Goal: Task Accomplishment & Management: Use online tool/utility

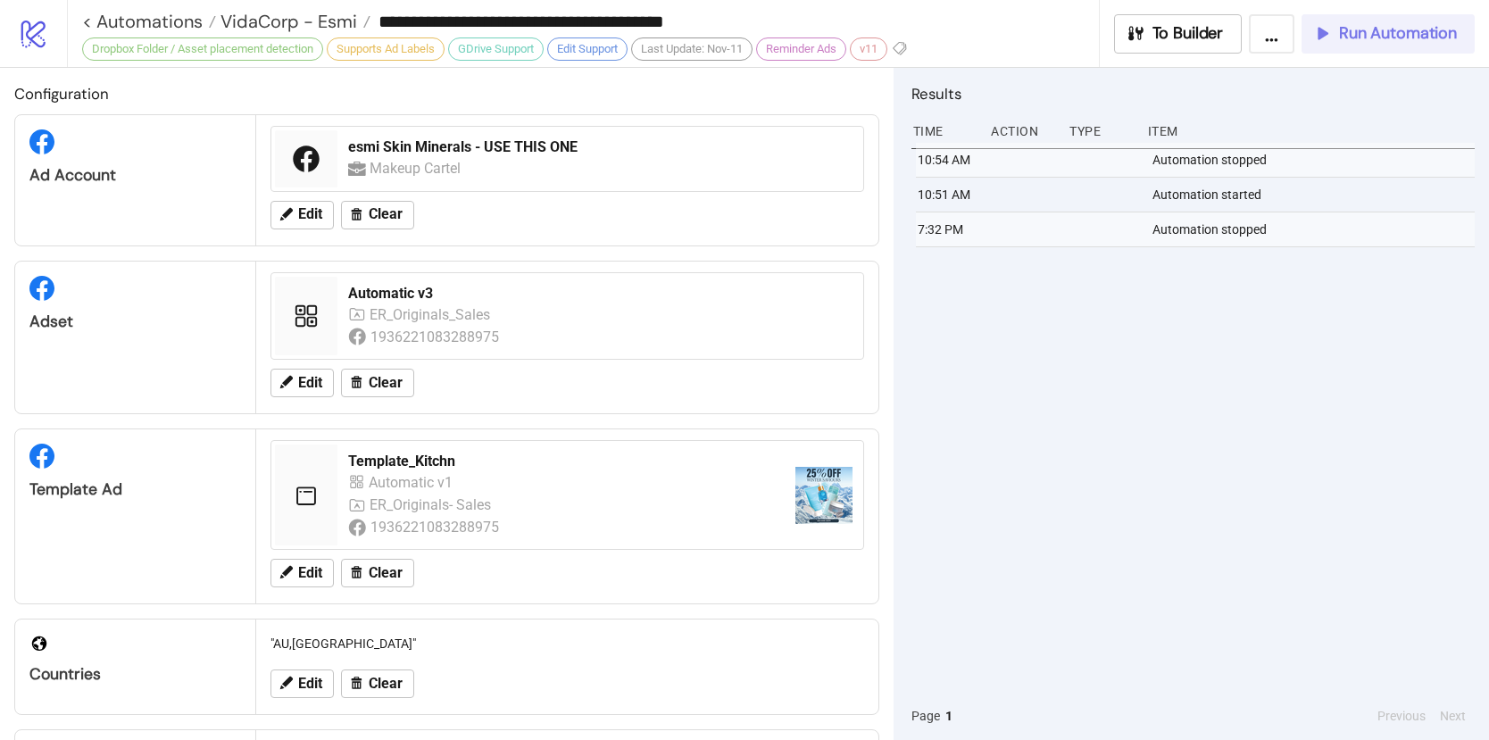
scroll to position [626, 0]
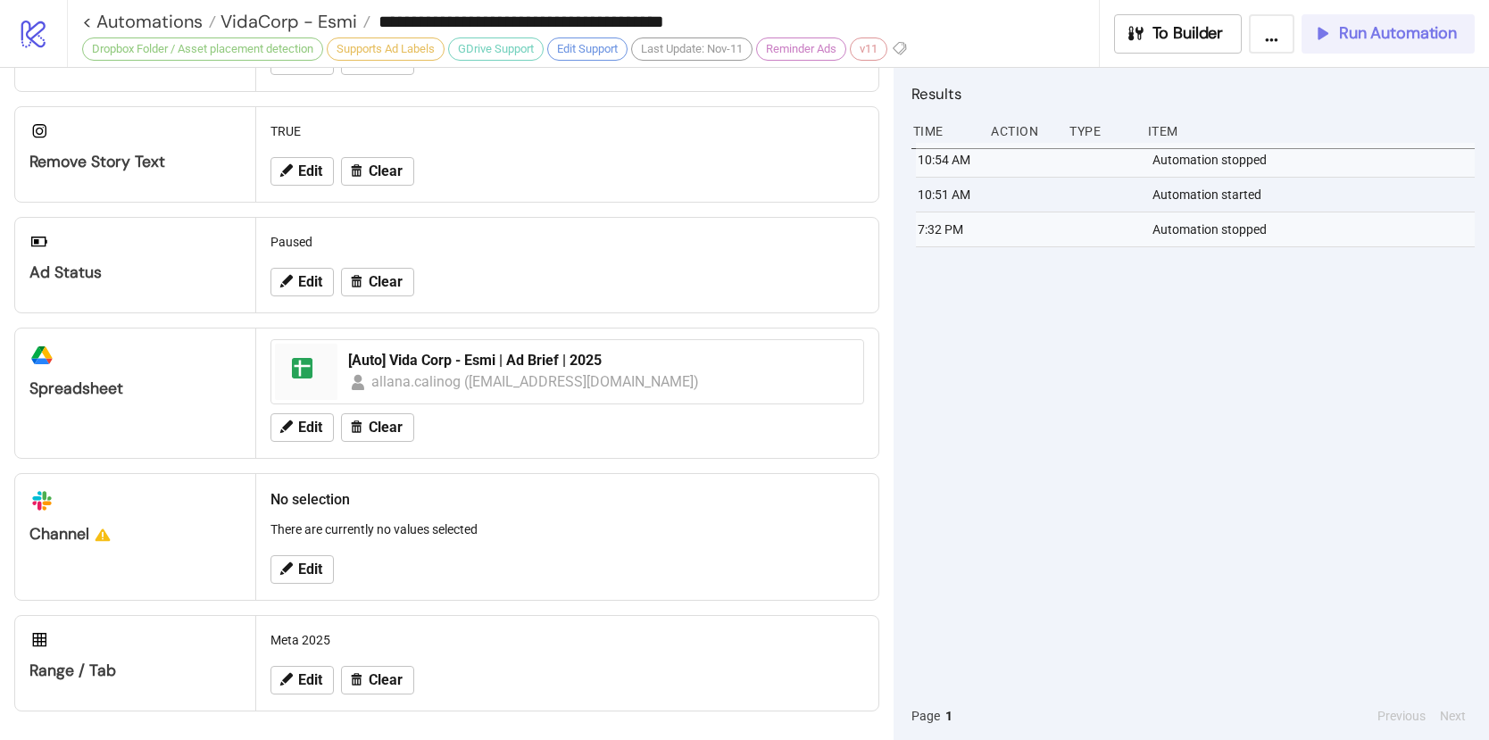
click at [1343, 41] on span "Run Automation" at bounding box center [1398, 33] width 118 height 21
click at [1382, 46] on button "Run Automation" at bounding box center [1387, 33] width 173 height 39
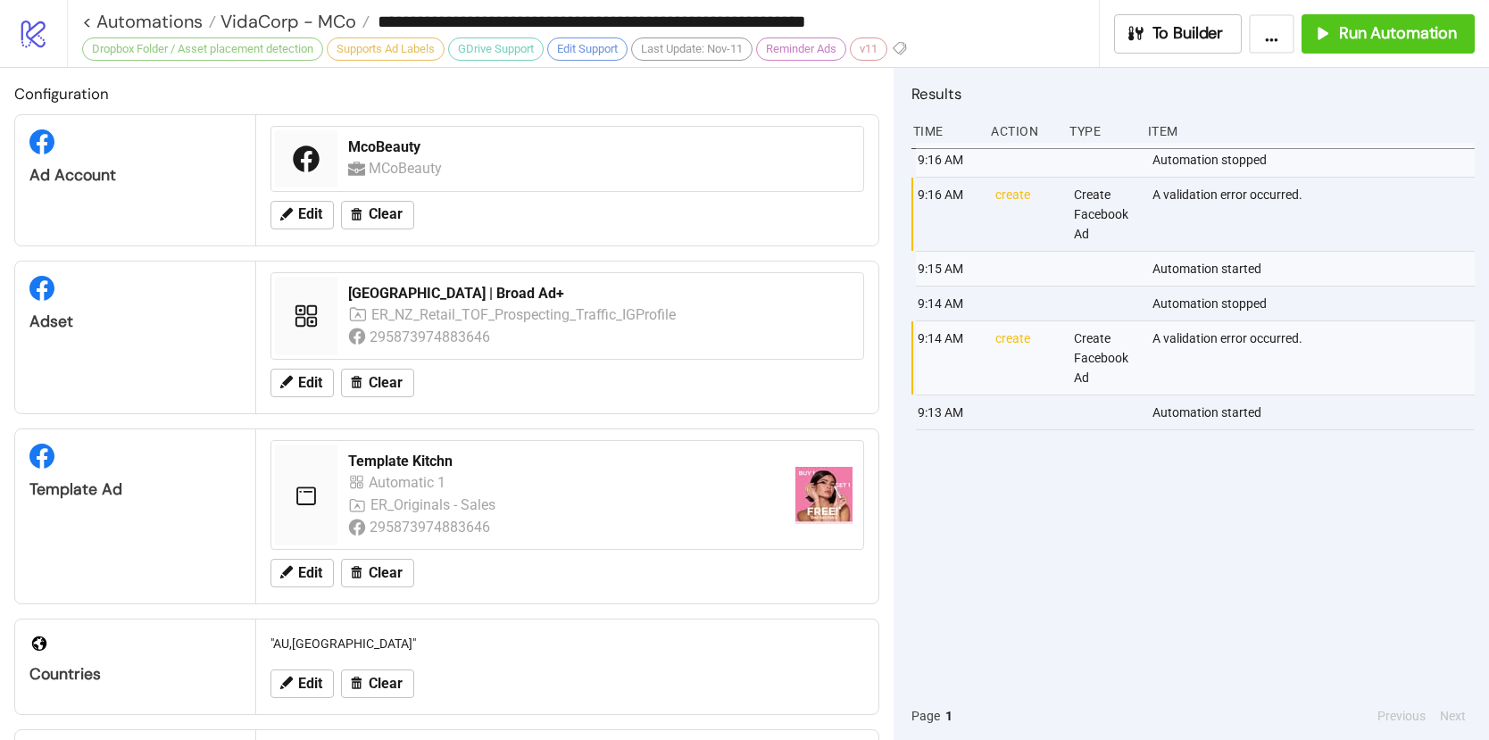
scroll to position [551, 0]
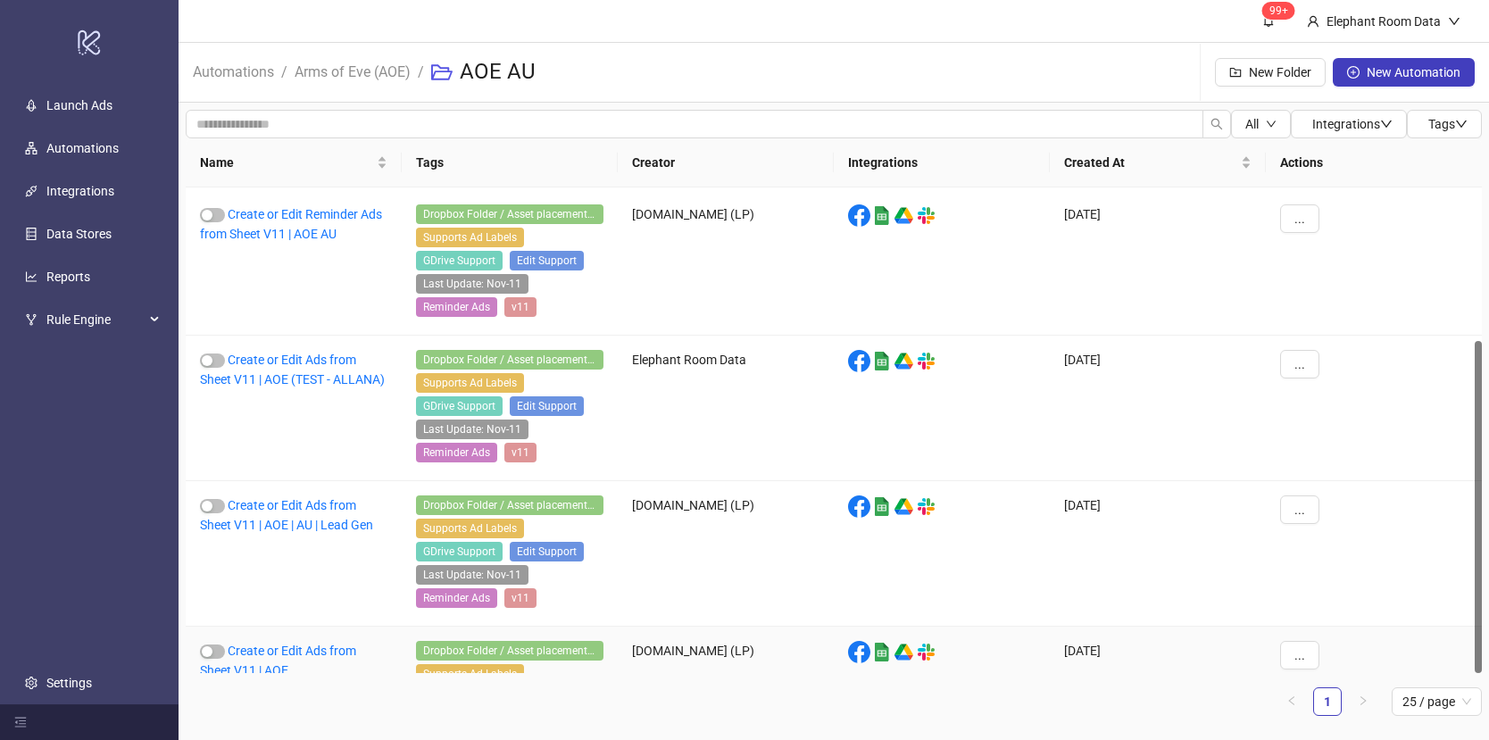
scroll to position [223, 0]
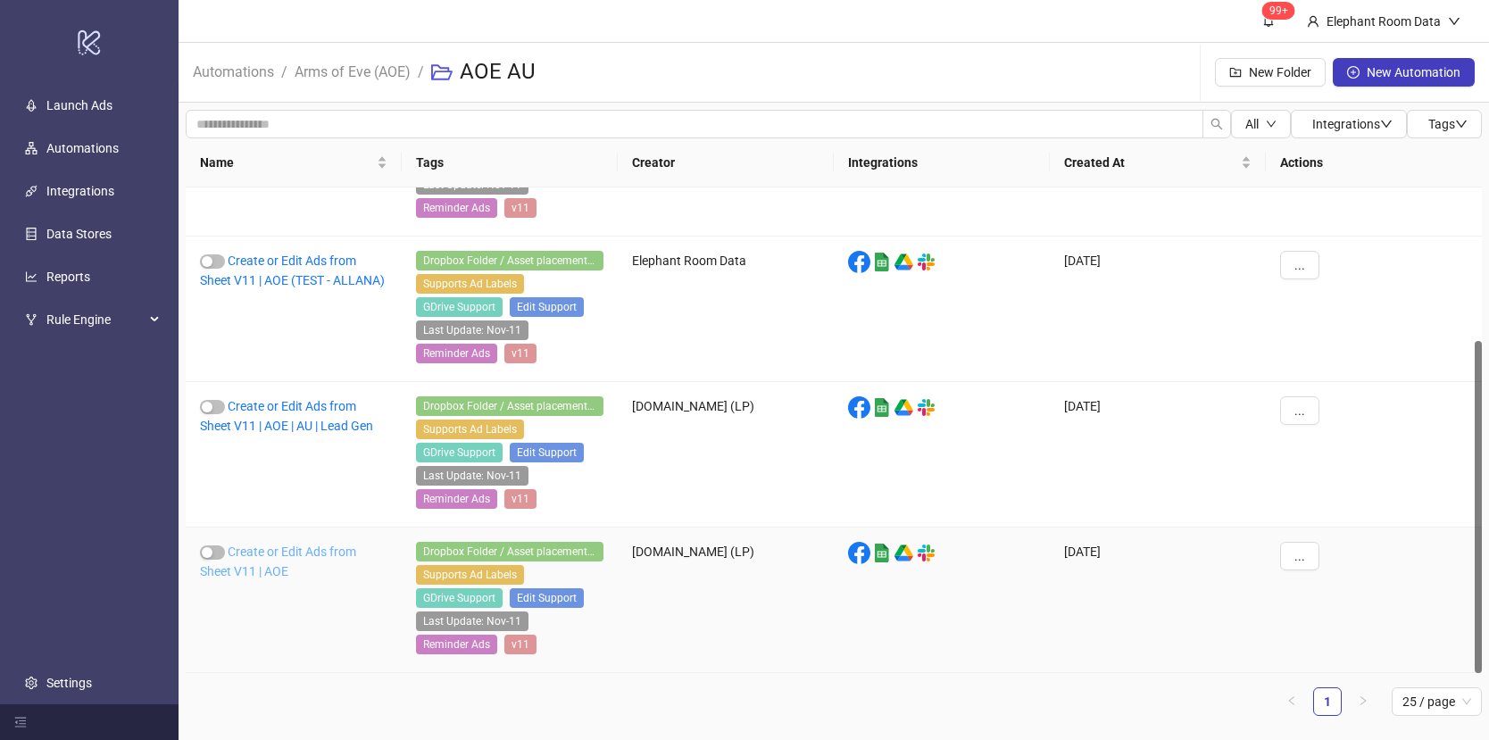
click at [308, 554] on link "Create or Edit Ads from Sheet V11 | AOE" at bounding box center [278, 561] width 156 height 34
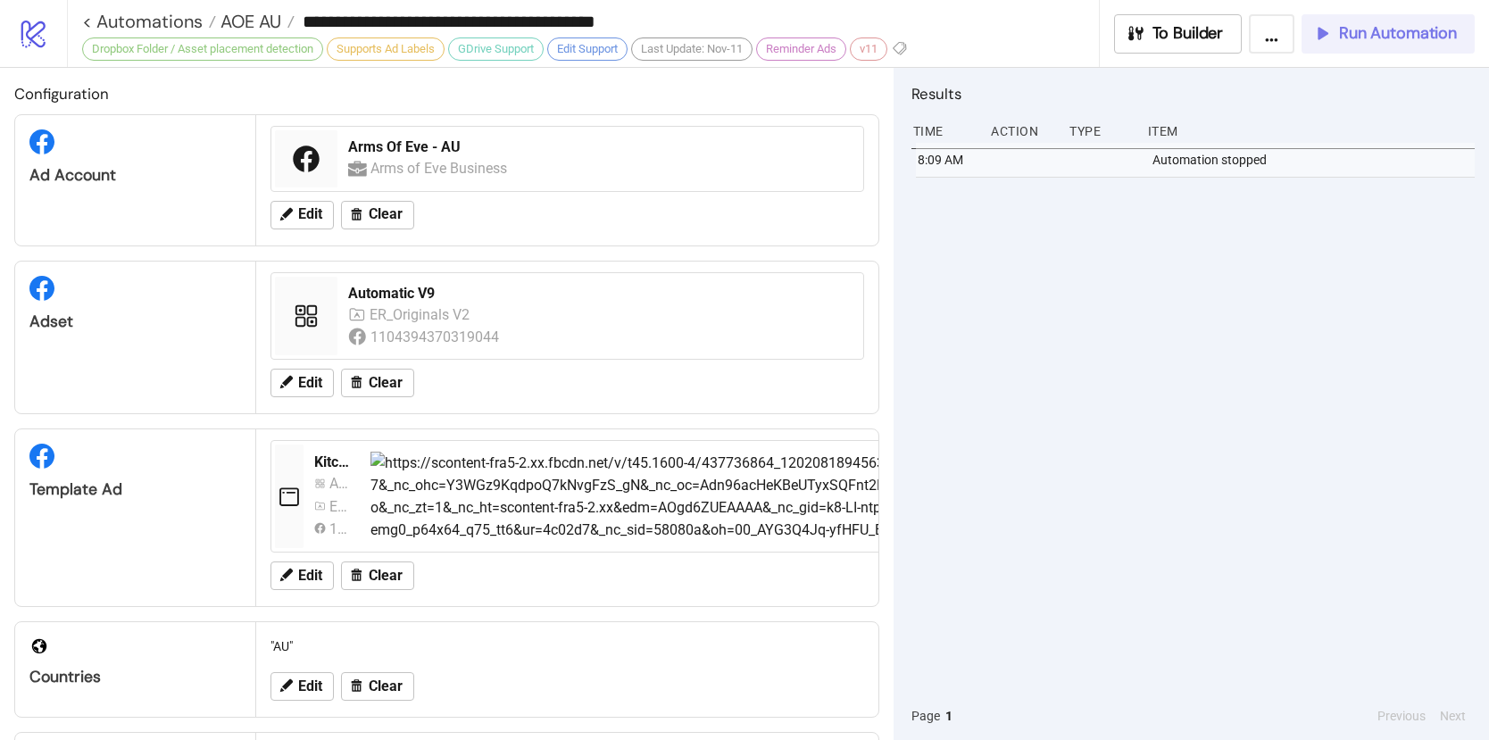
click at [1386, 36] on span "Run Automation" at bounding box center [1398, 33] width 118 height 21
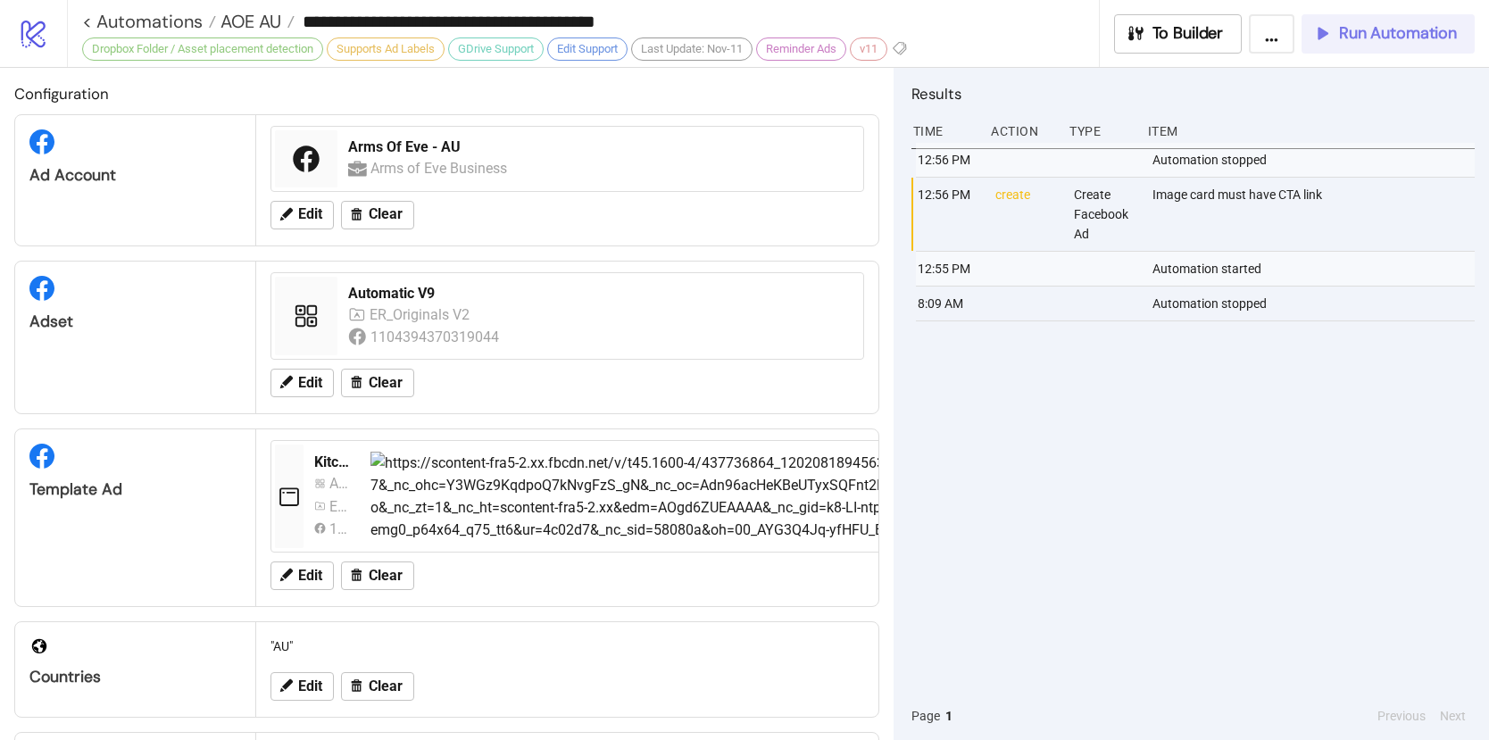
click at [1368, 44] on button "Run Automation" at bounding box center [1387, 33] width 173 height 39
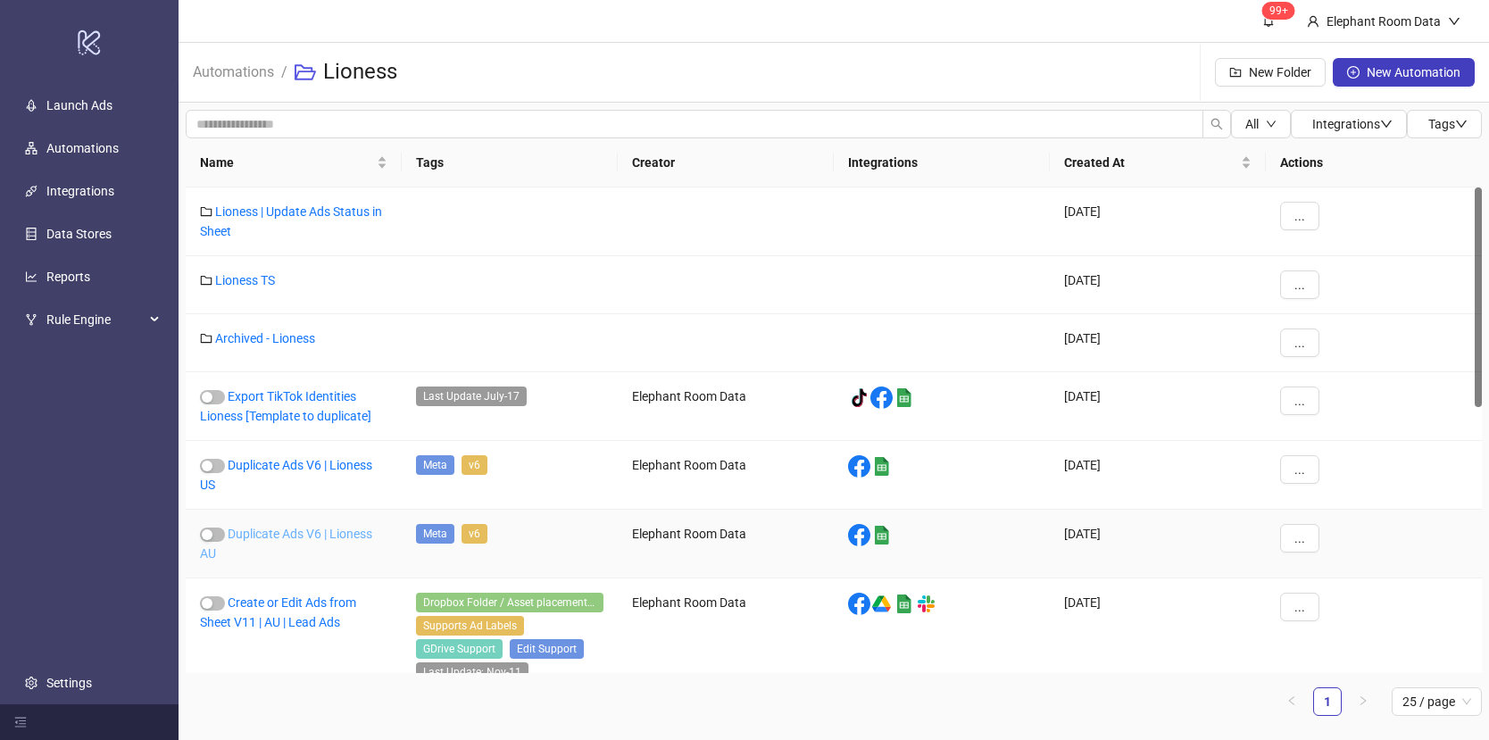
click at [320, 531] on link "Duplicate Ads V6 | Lioness AU" at bounding box center [286, 544] width 172 height 34
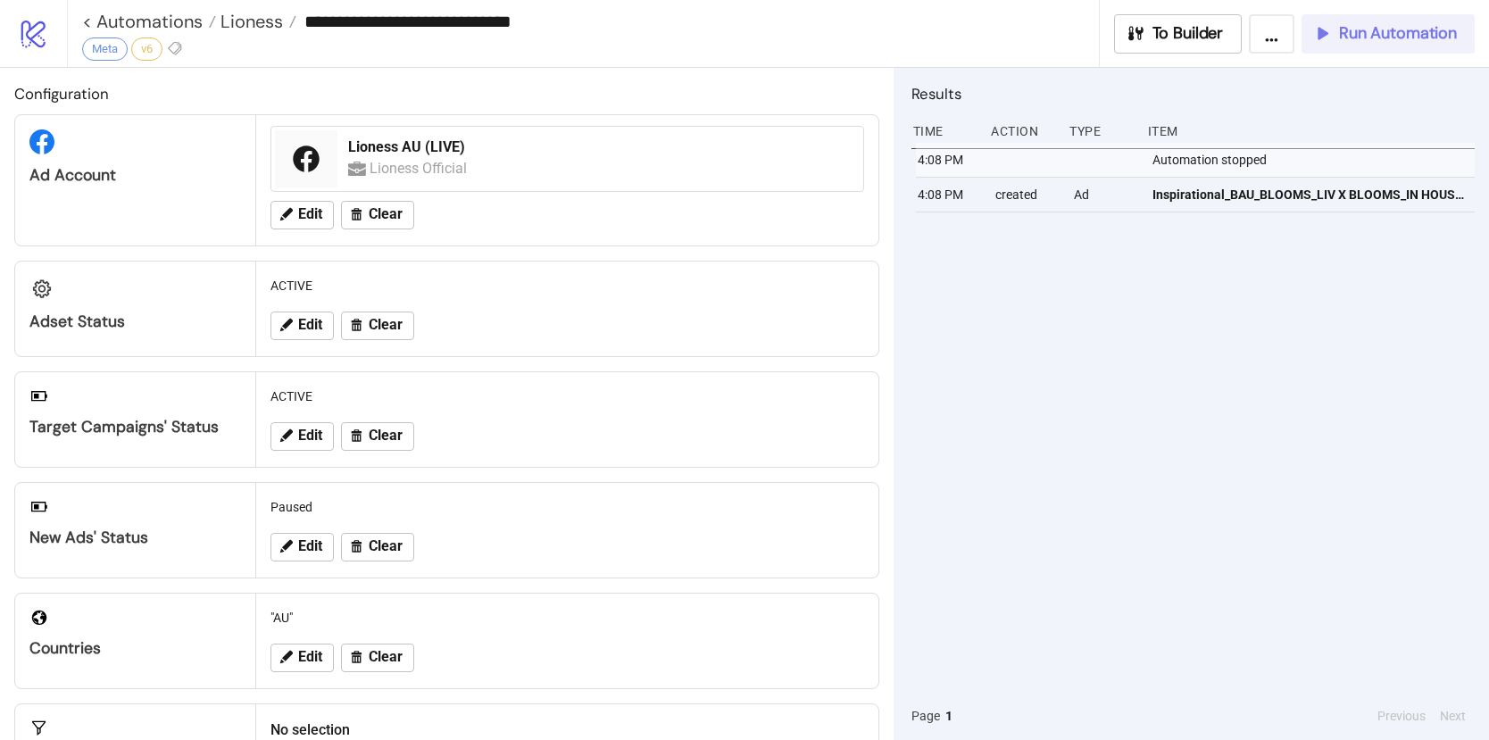
click at [1359, 36] on span "Run Automation" at bounding box center [1398, 33] width 118 height 21
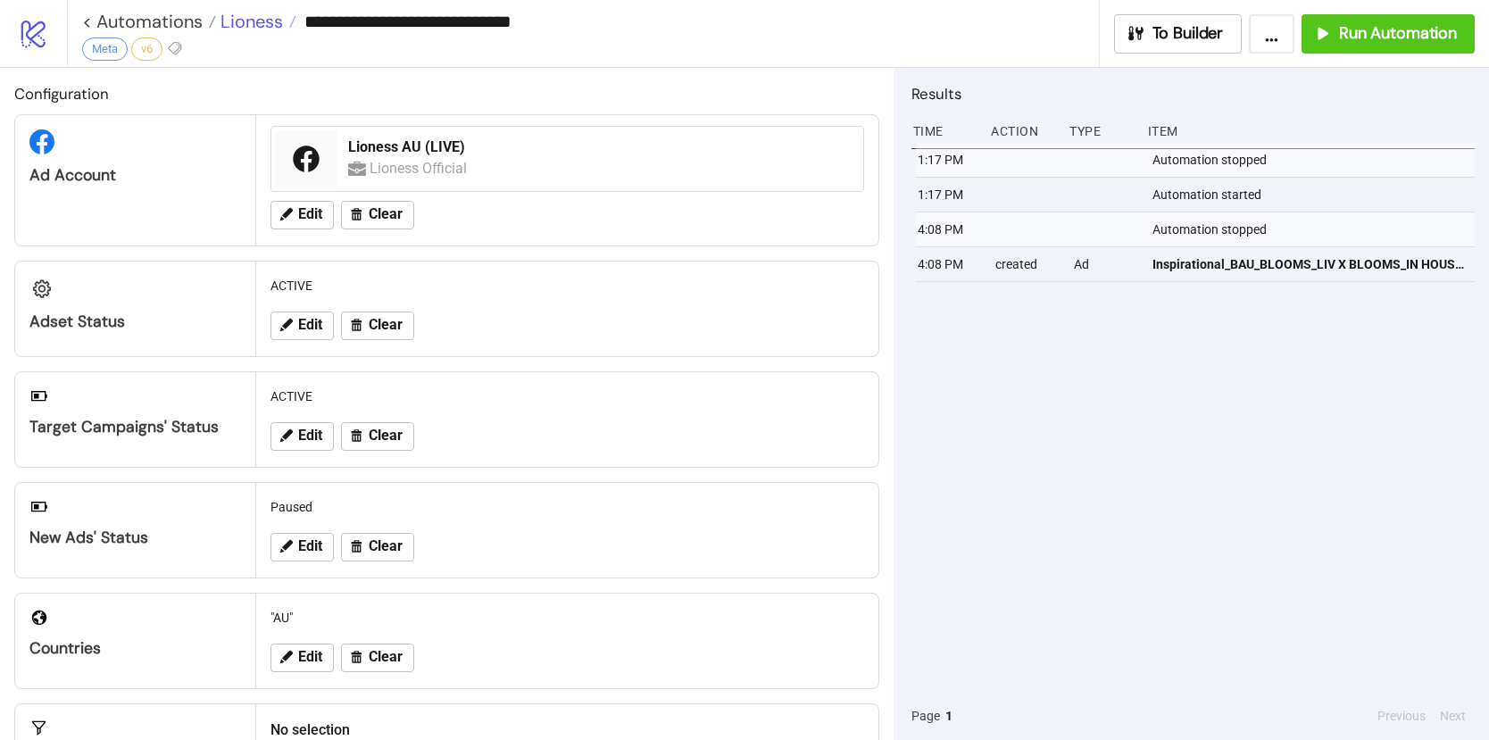
click at [268, 28] on span "Lioness" at bounding box center [249, 21] width 67 height 23
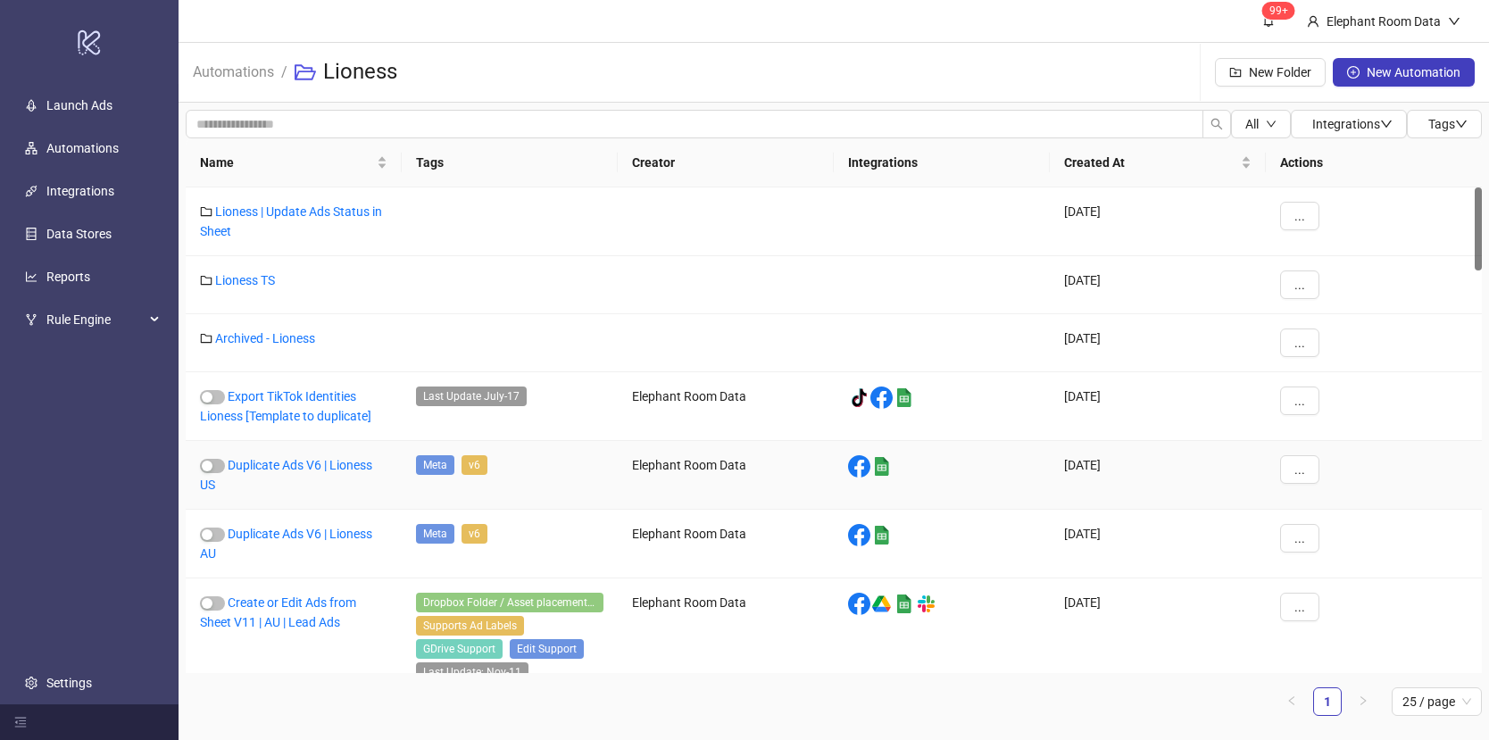
click at [333, 472] on div "Duplicate Ads V6 | Lioness US" at bounding box center [294, 475] width 216 height 69
click at [333, 466] on link "Duplicate Ads V6 | Lioness US" at bounding box center [286, 475] width 172 height 34
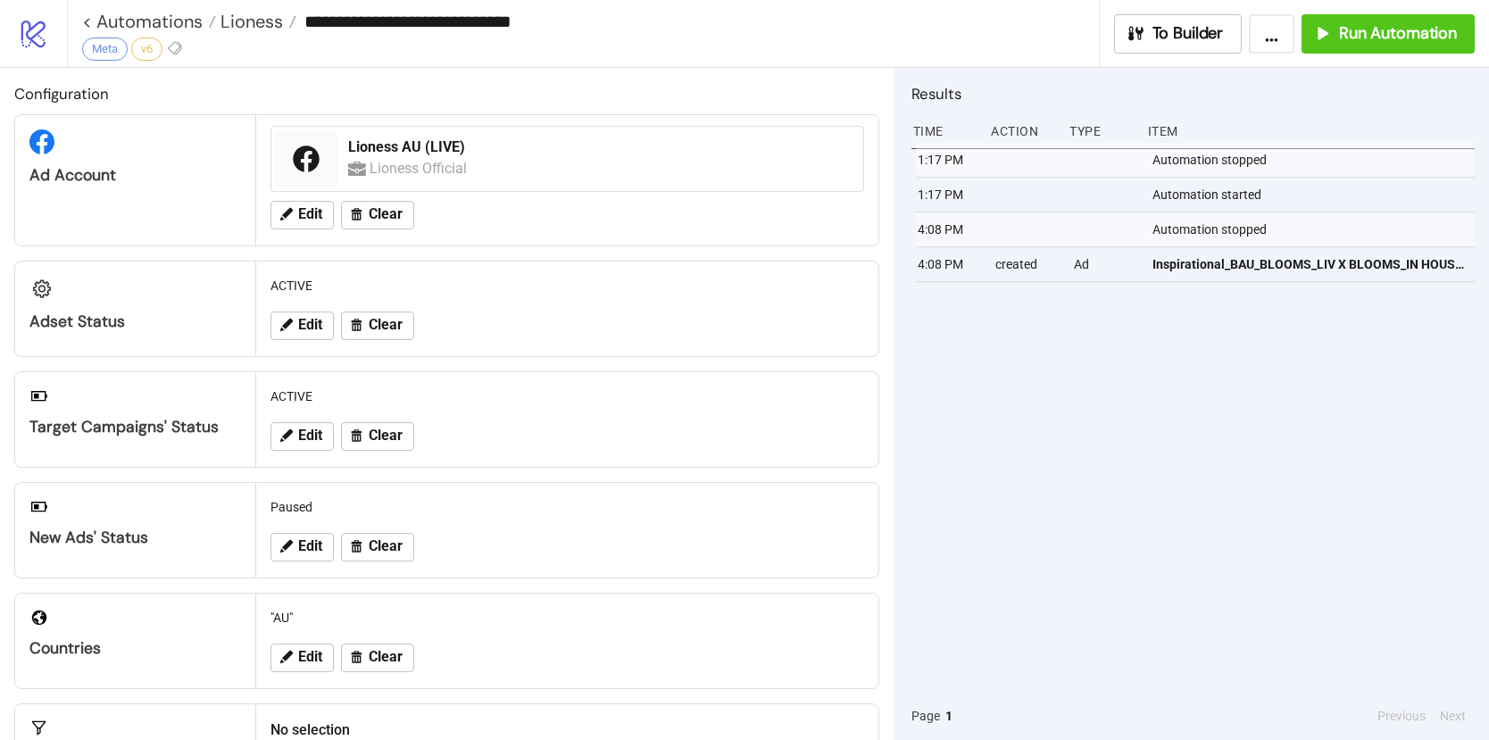
type input "**********"
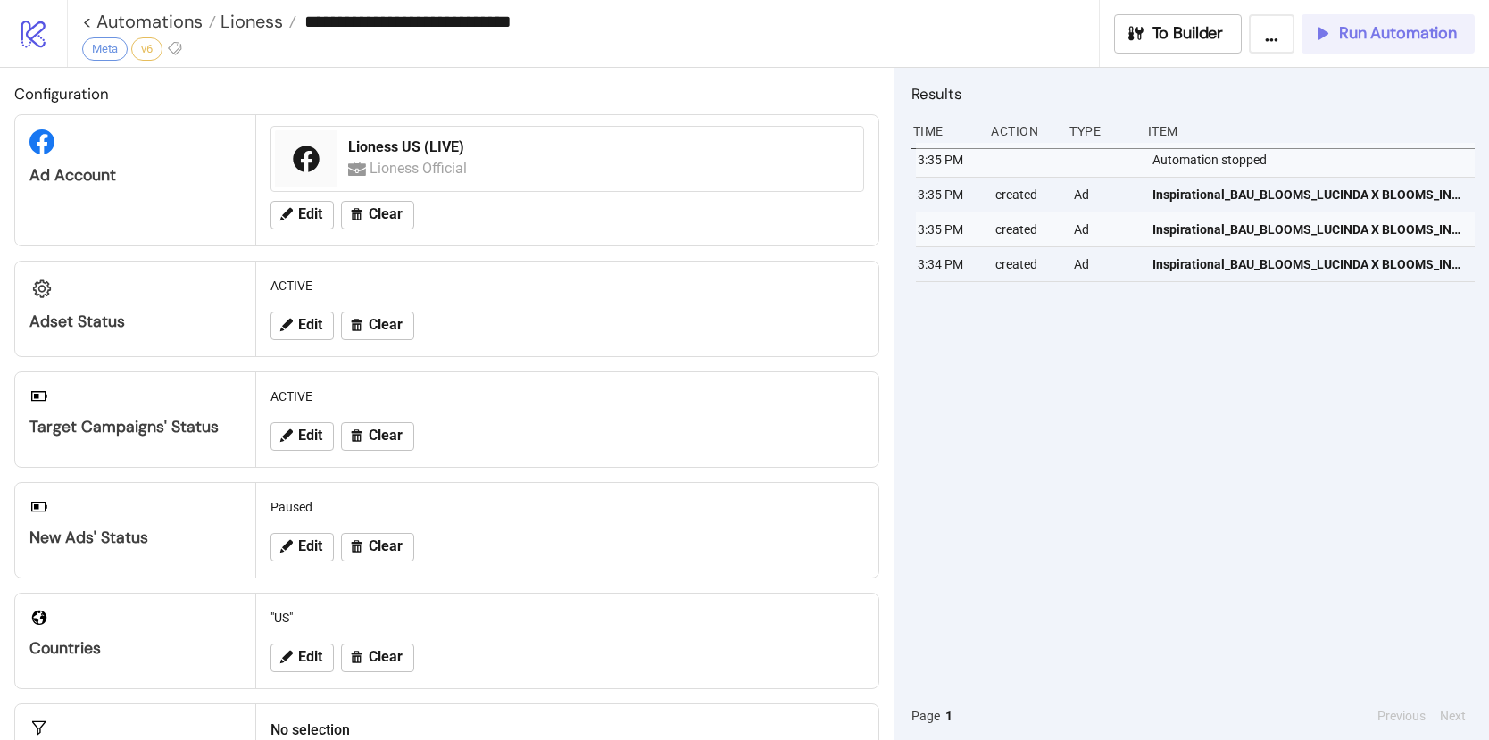
click at [1409, 45] on button "Run Automation" at bounding box center [1387, 33] width 173 height 39
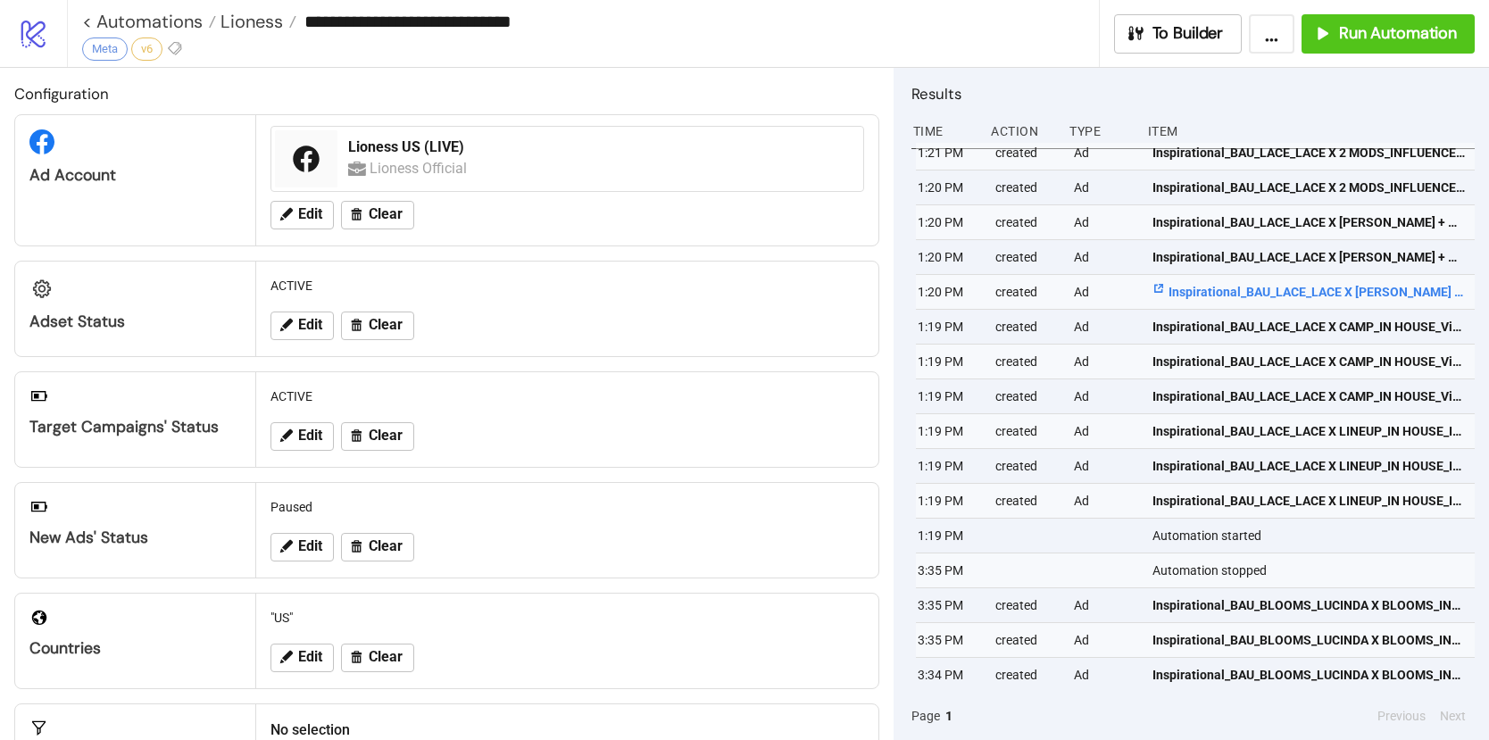
scroll to position [91, 0]
click at [252, 26] on span "Lioness" at bounding box center [249, 21] width 67 height 23
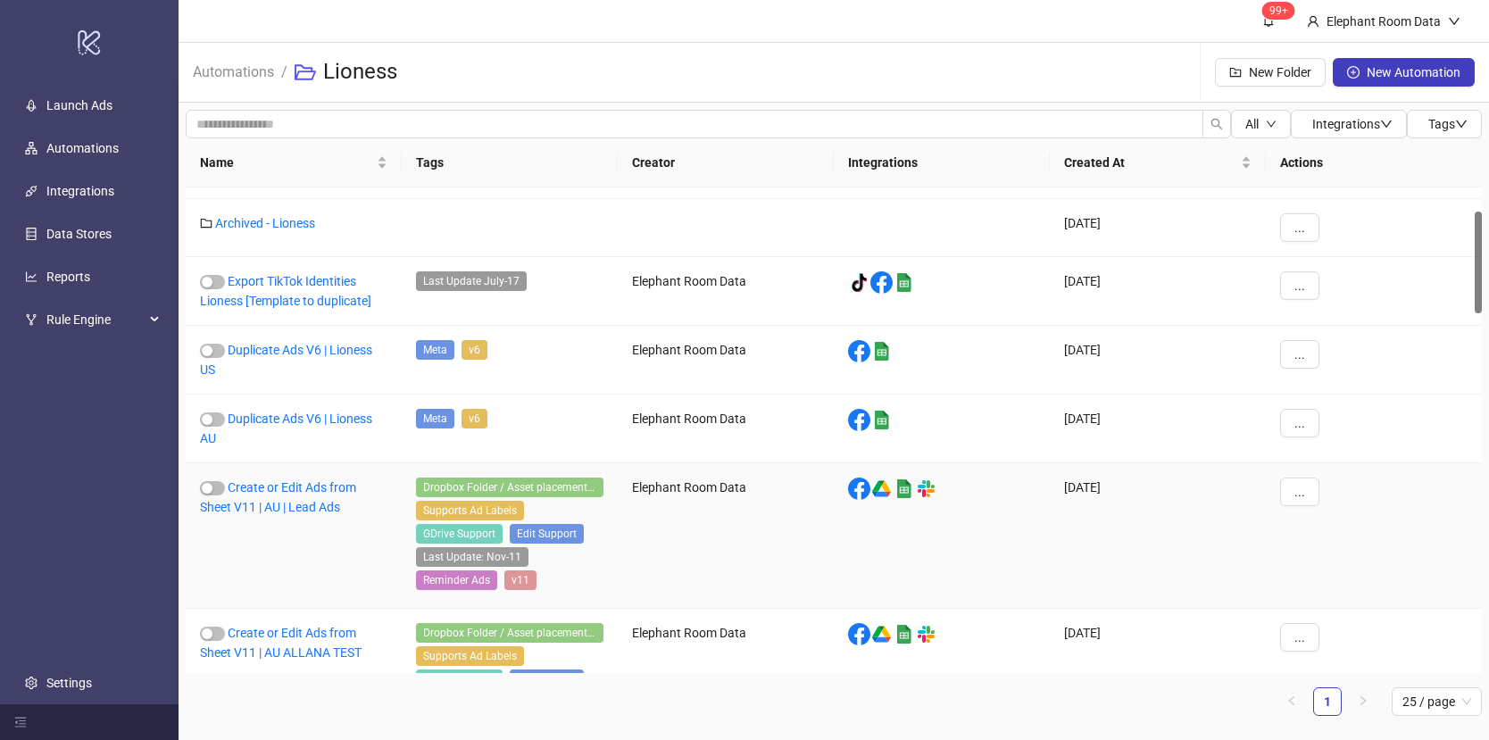
scroll to position [119, 0]
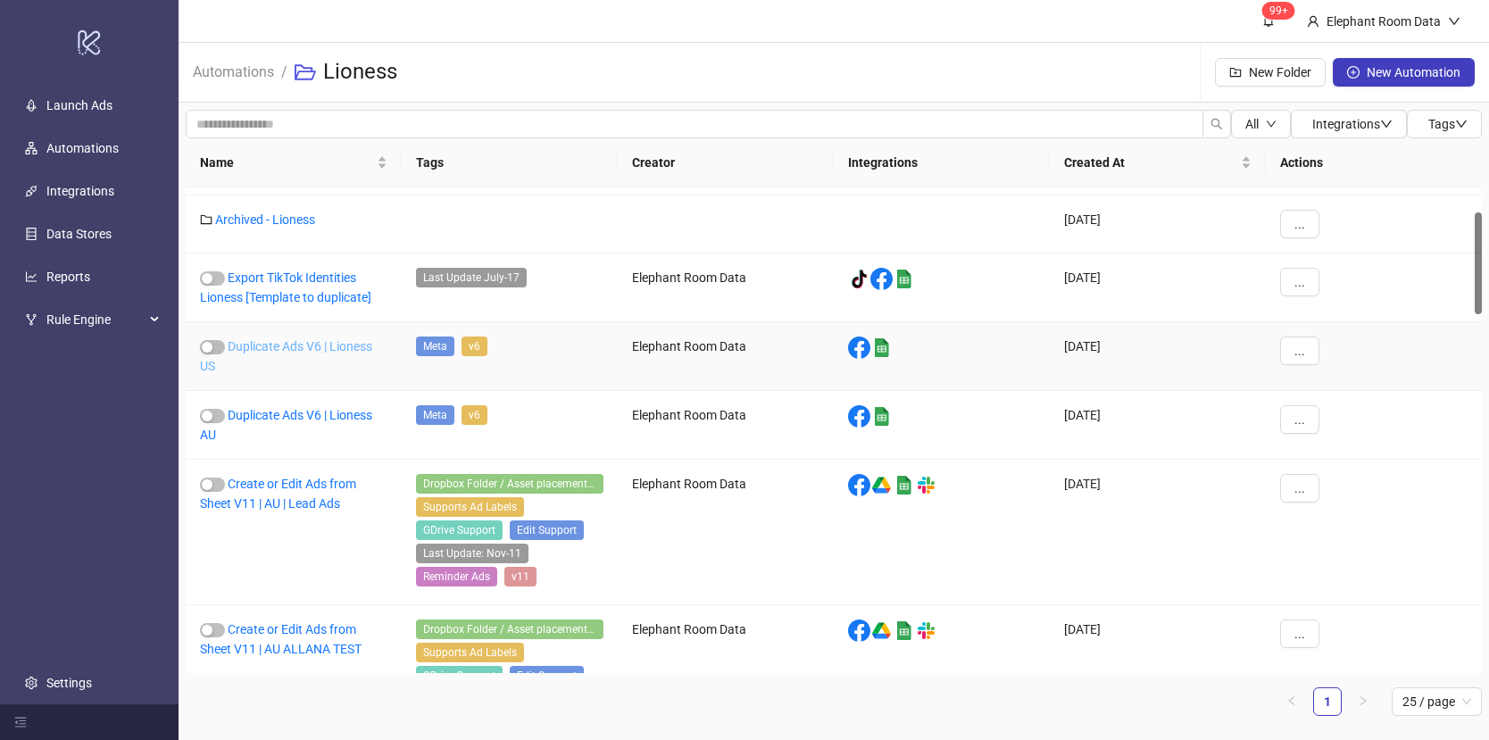
click at [330, 351] on link "Duplicate Ads V6 | Lioness US" at bounding box center [286, 356] width 172 height 34
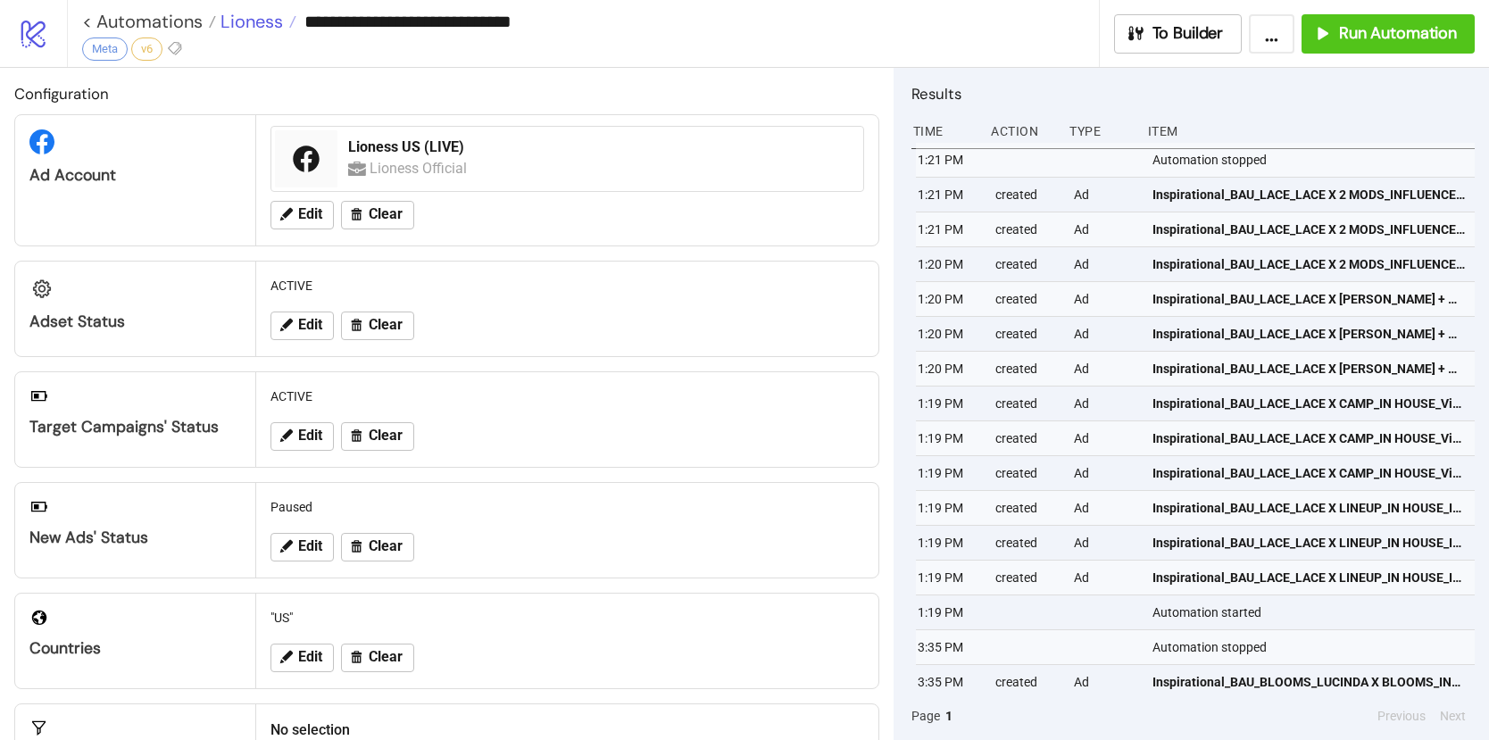
click at [245, 22] on span "Lioness" at bounding box center [249, 21] width 67 height 23
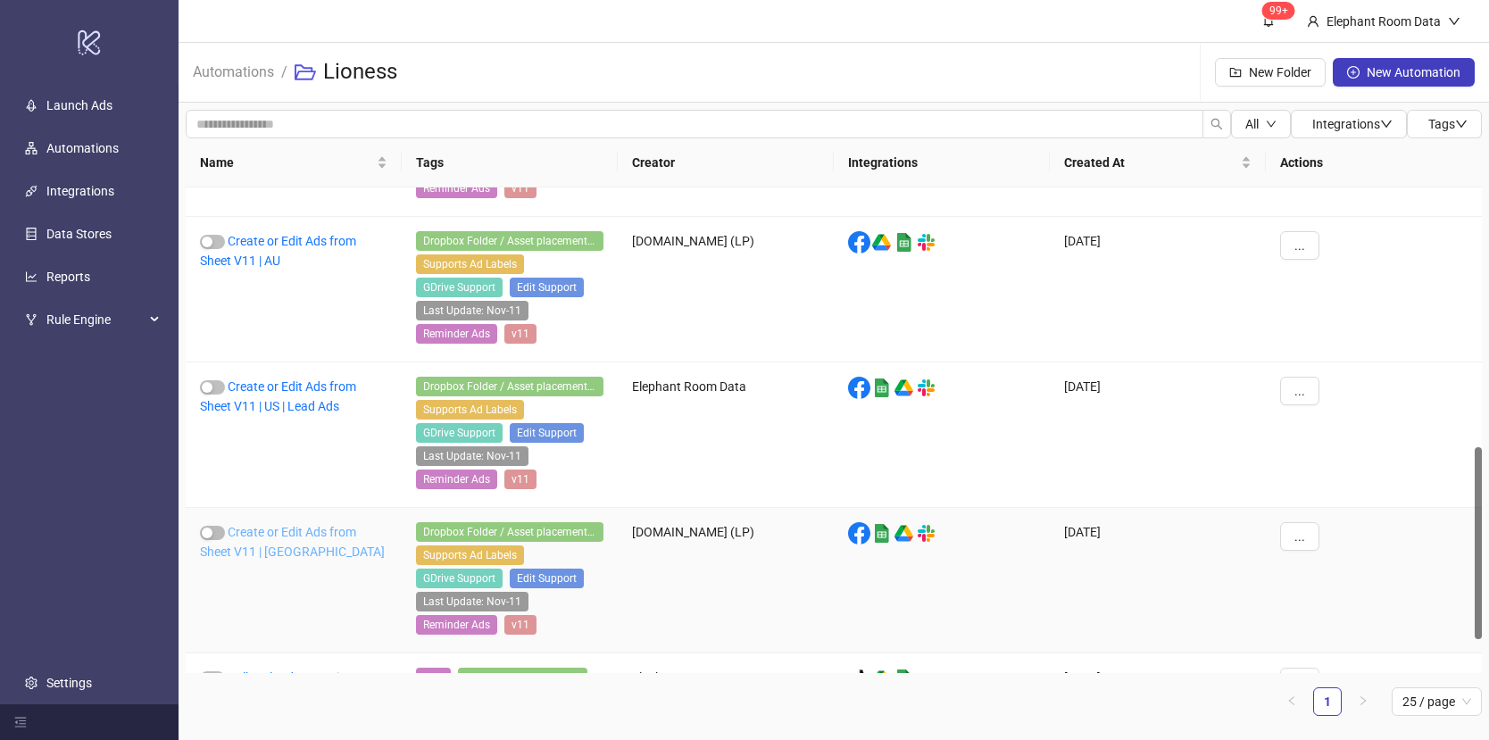
scroll to position [741, 0]
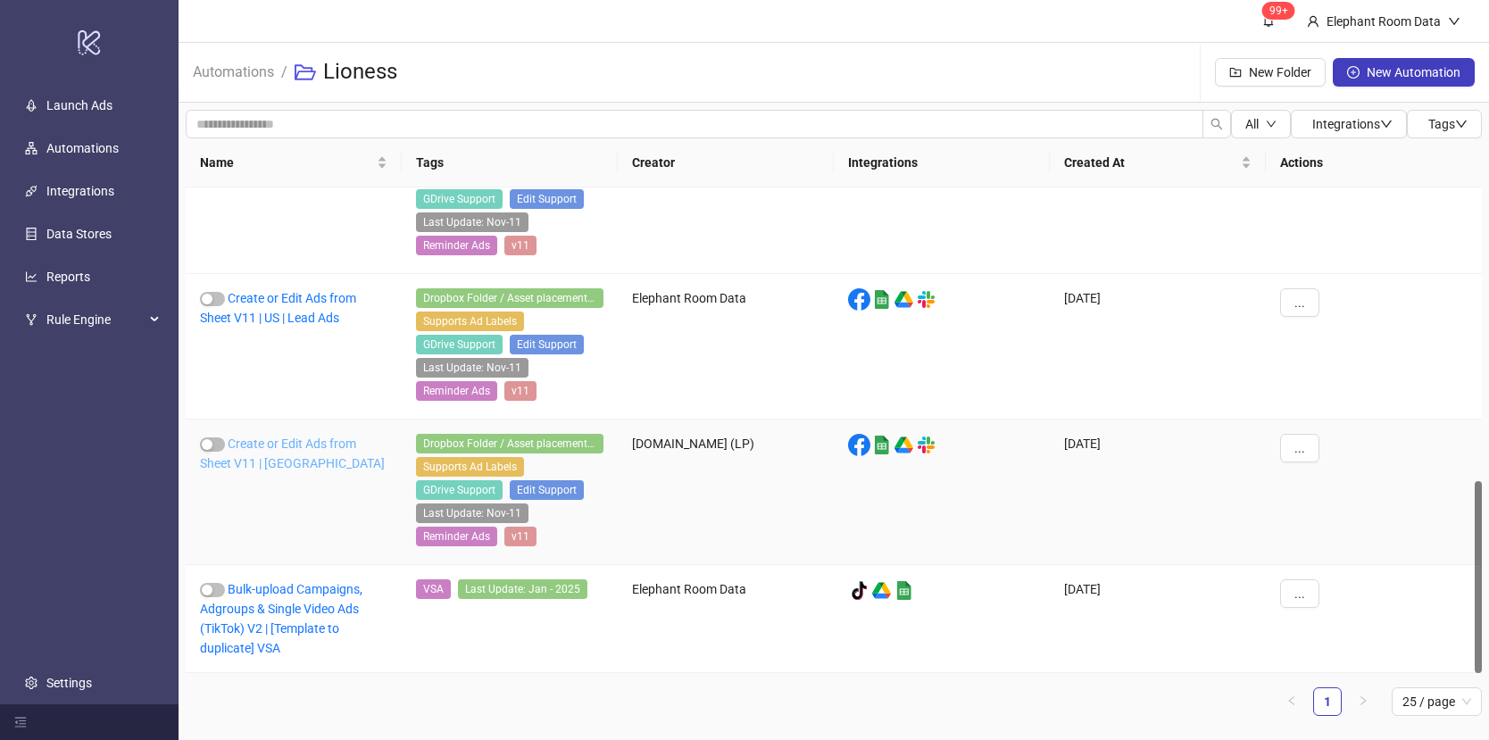
click at [339, 444] on link "Create or Edit Ads from Sheet V11 | [GEOGRAPHIC_DATA]" at bounding box center [292, 453] width 185 height 34
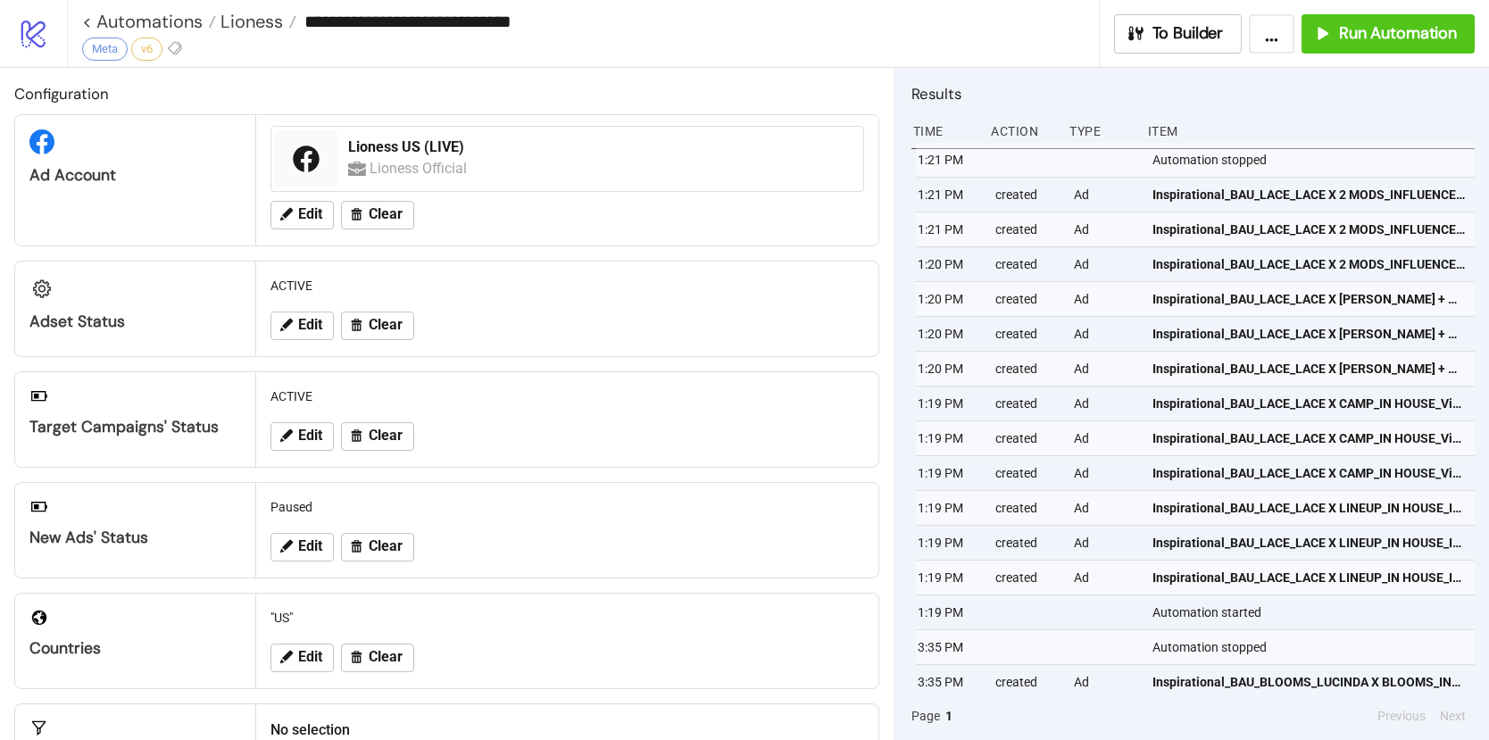
type input "**********"
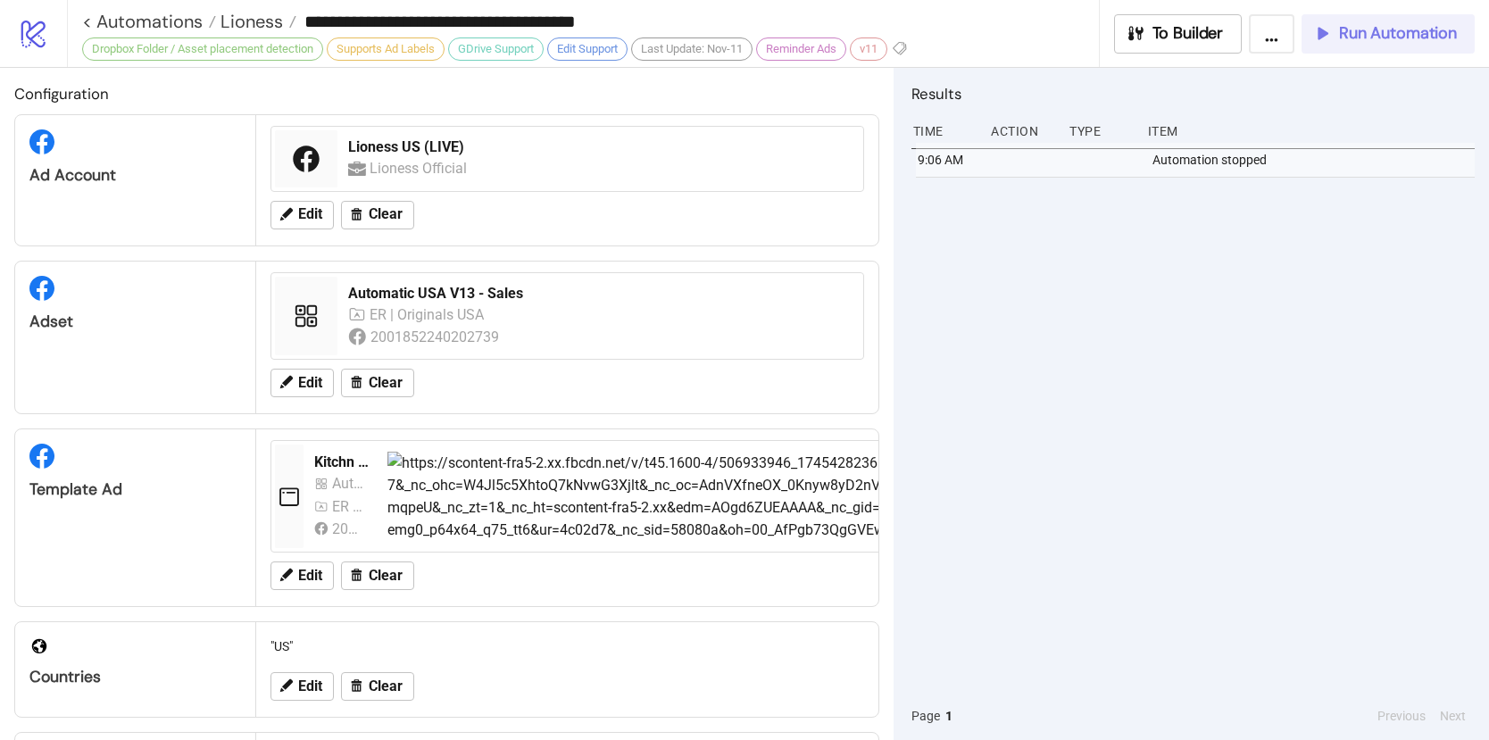
click at [1359, 40] on span "Run Automation" at bounding box center [1398, 33] width 118 height 21
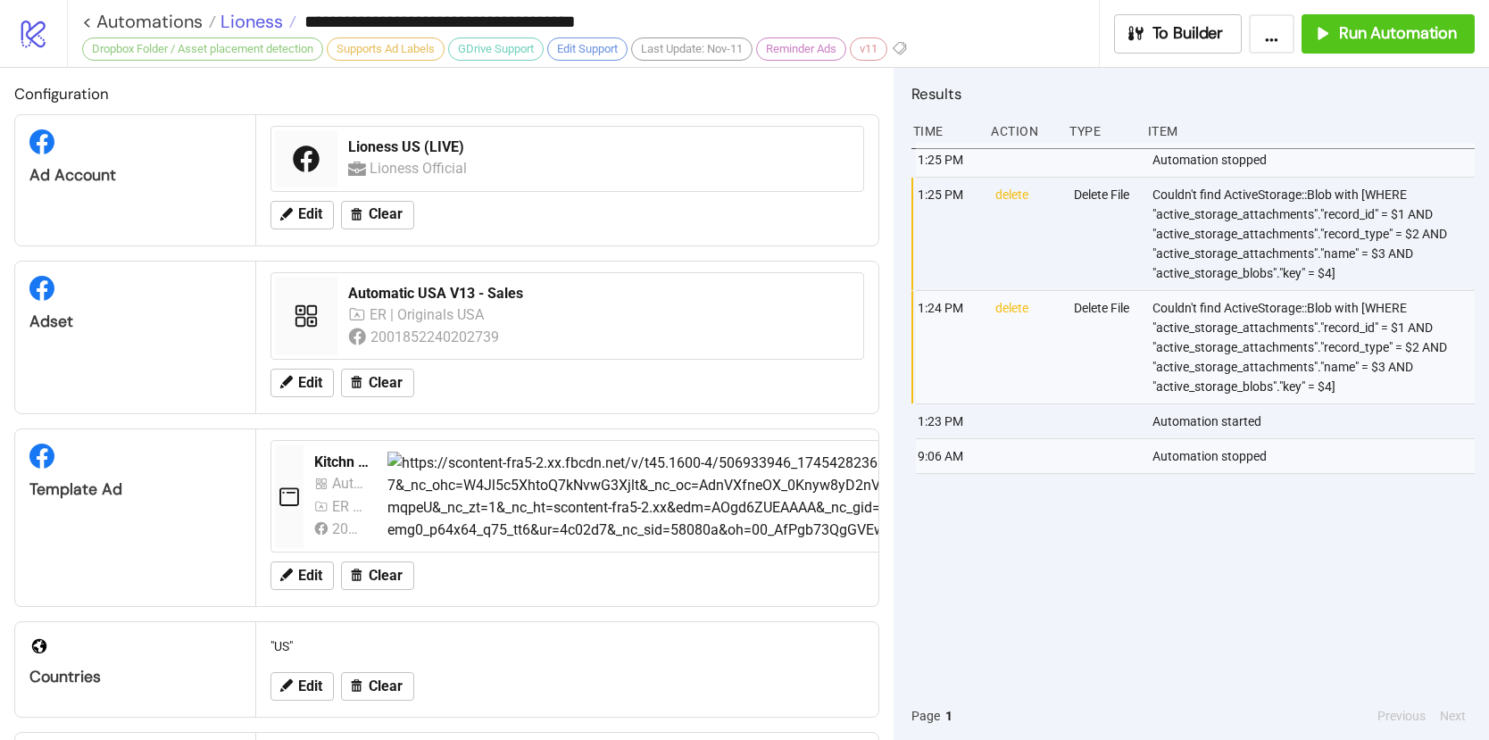
click at [250, 17] on span "Lioness" at bounding box center [249, 21] width 67 height 23
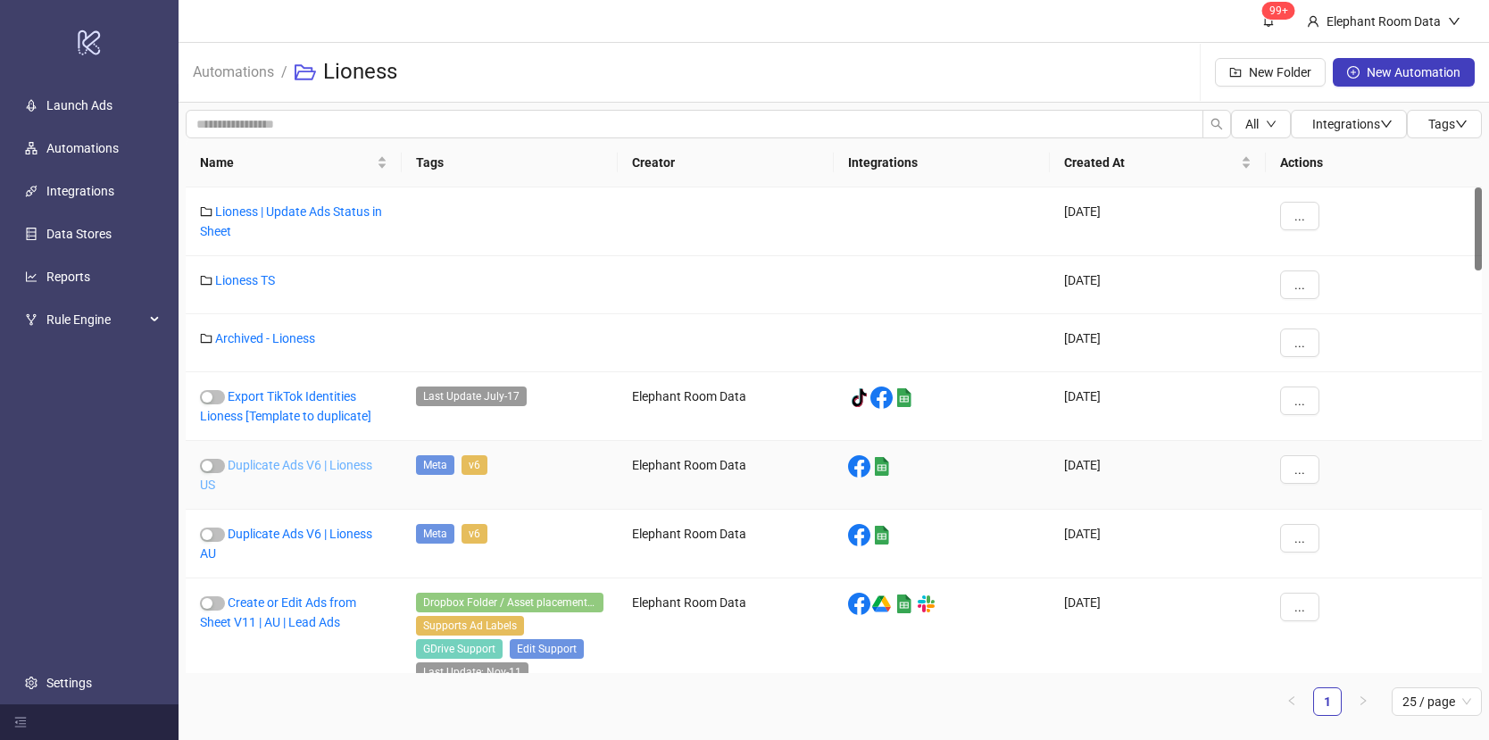
click at [338, 466] on link "Duplicate Ads V6 | Lioness US" at bounding box center [286, 475] width 172 height 34
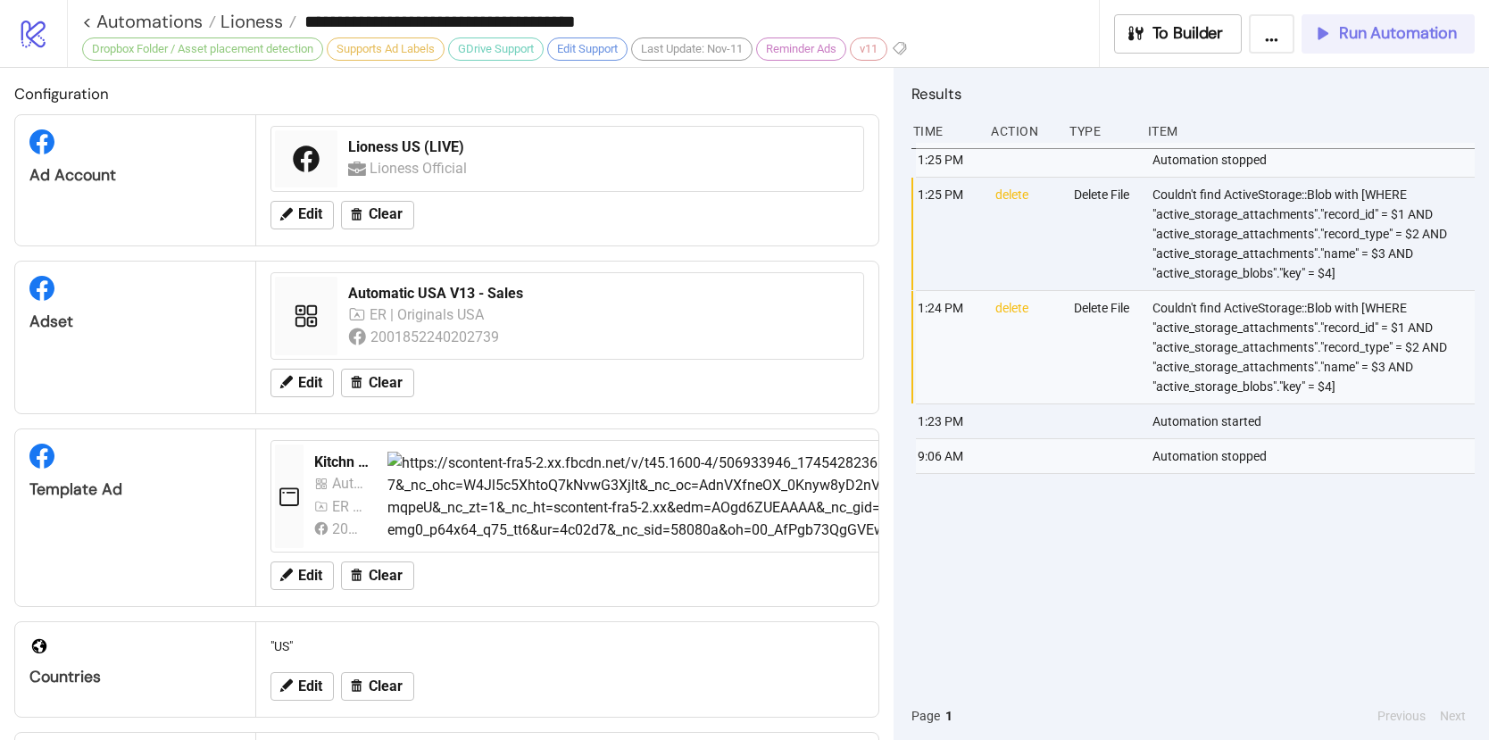
type input "**********"
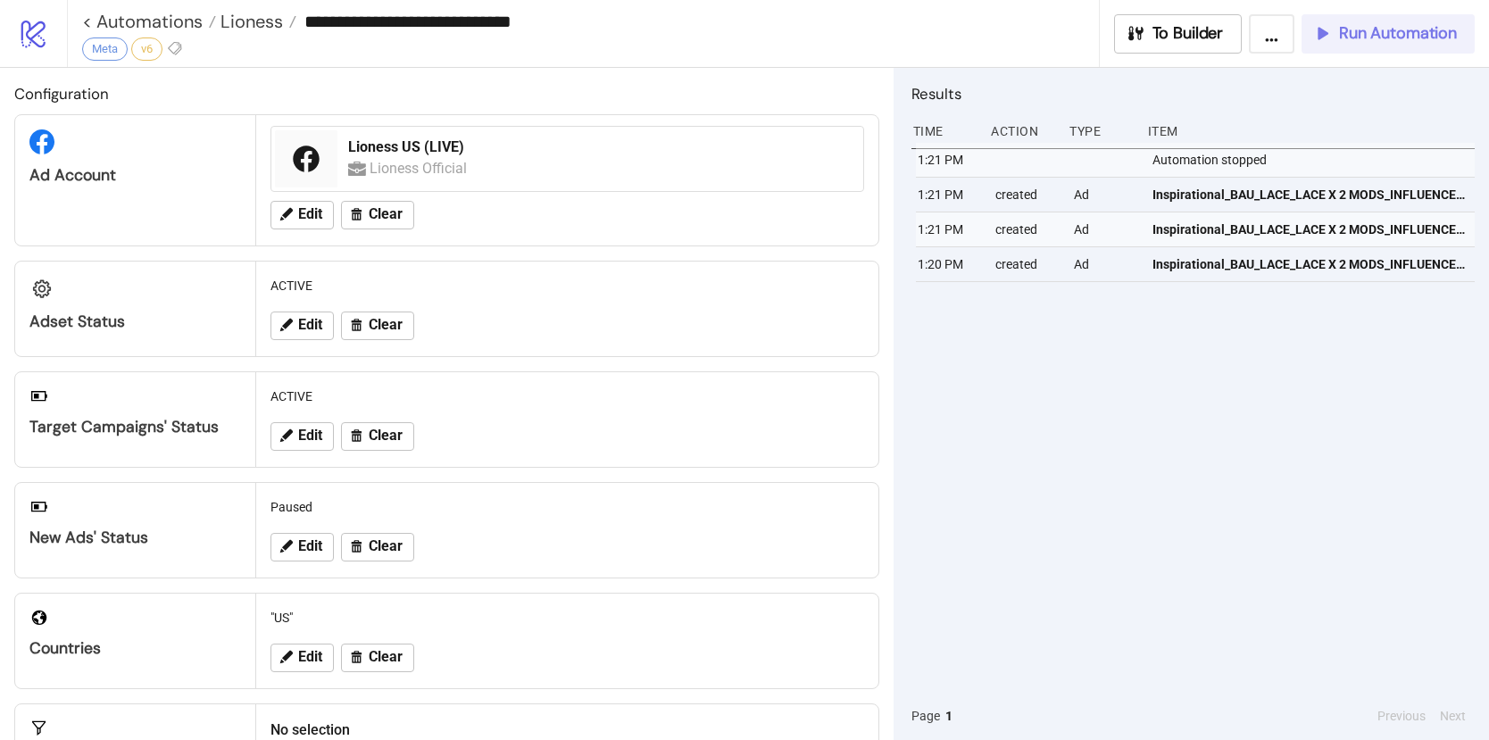
click at [1374, 33] on span "Run Automation" at bounding box center [1398, 33] width 118 height 21
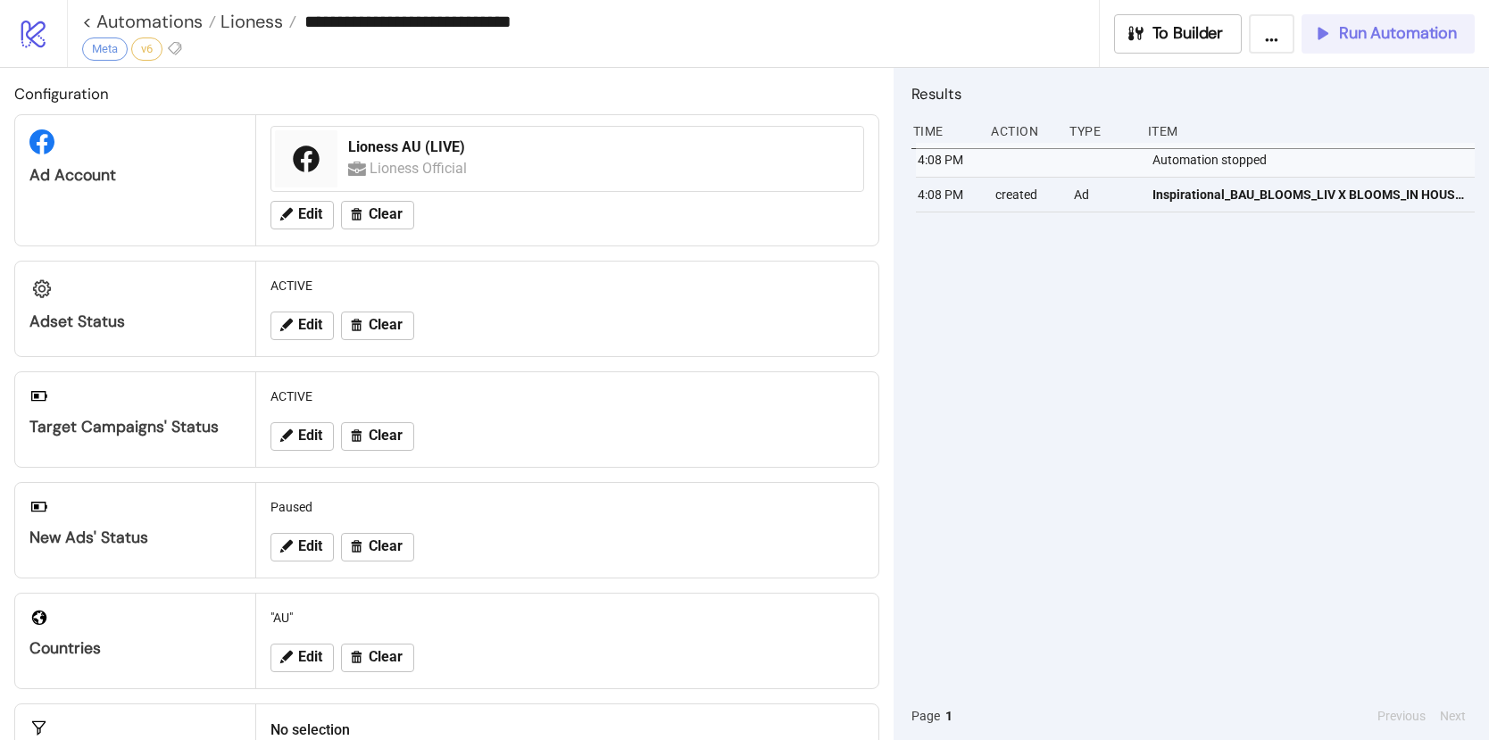
click at [1366, 35] on span "Run Automation" at bounding box center [1398, 33] width 118 height 21
